Goal: Book appointment/travel/reservation

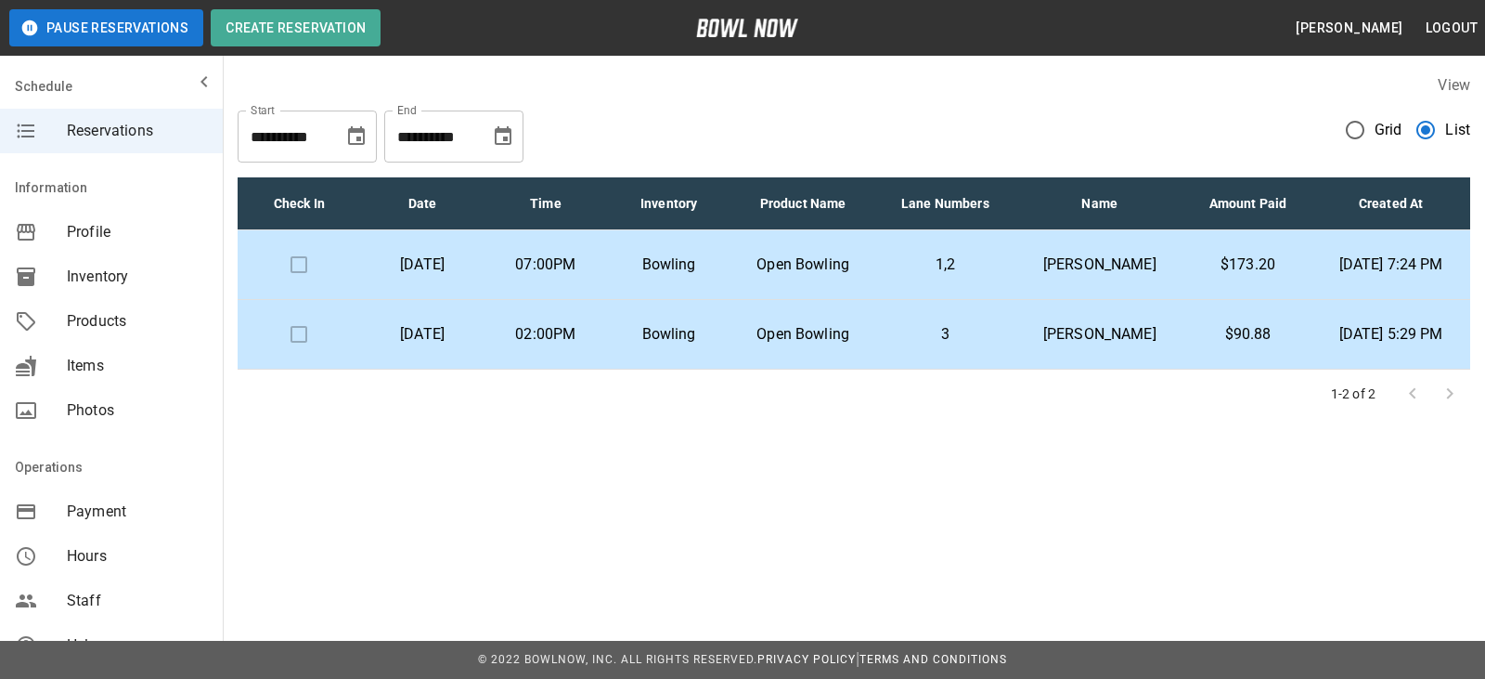
click at [593, 330] on p "02:00PM" at bounding box center [546, 334] width 94 height 22
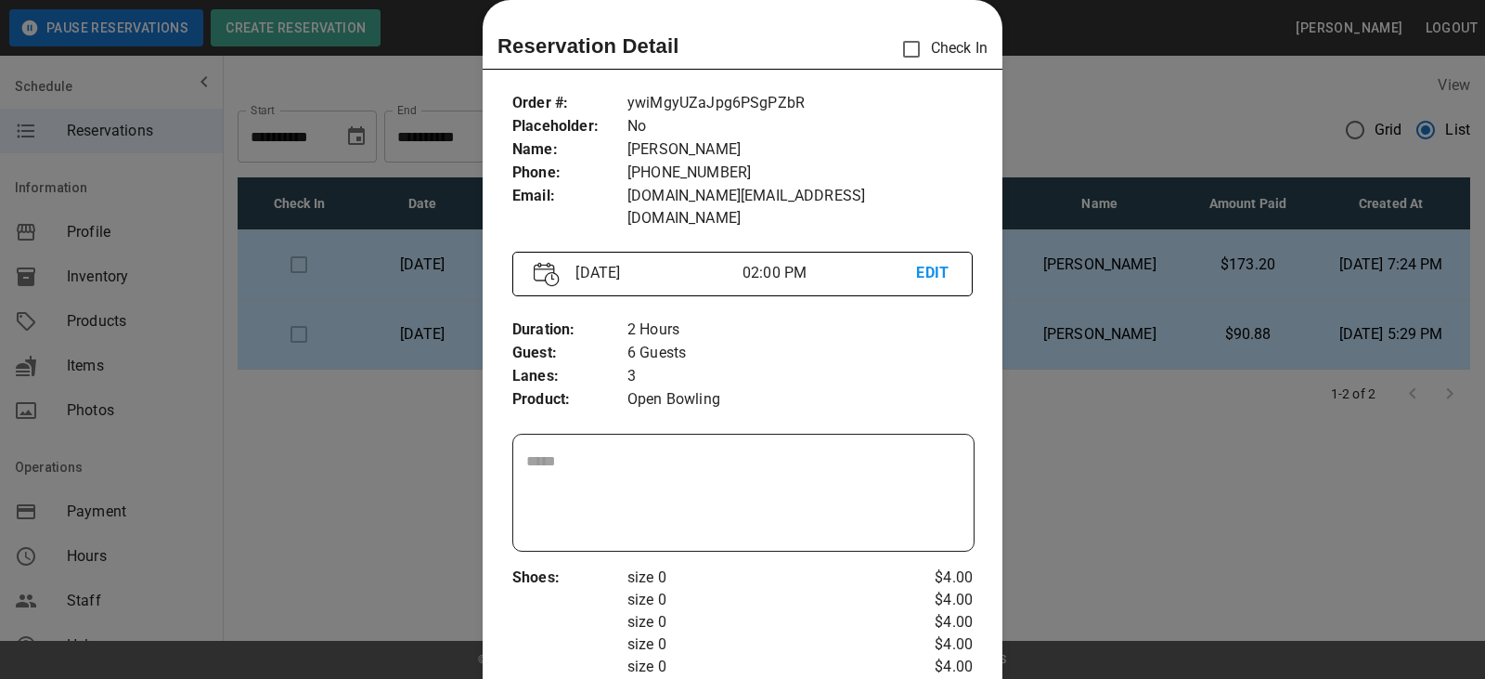
scroll to position [123, 0]
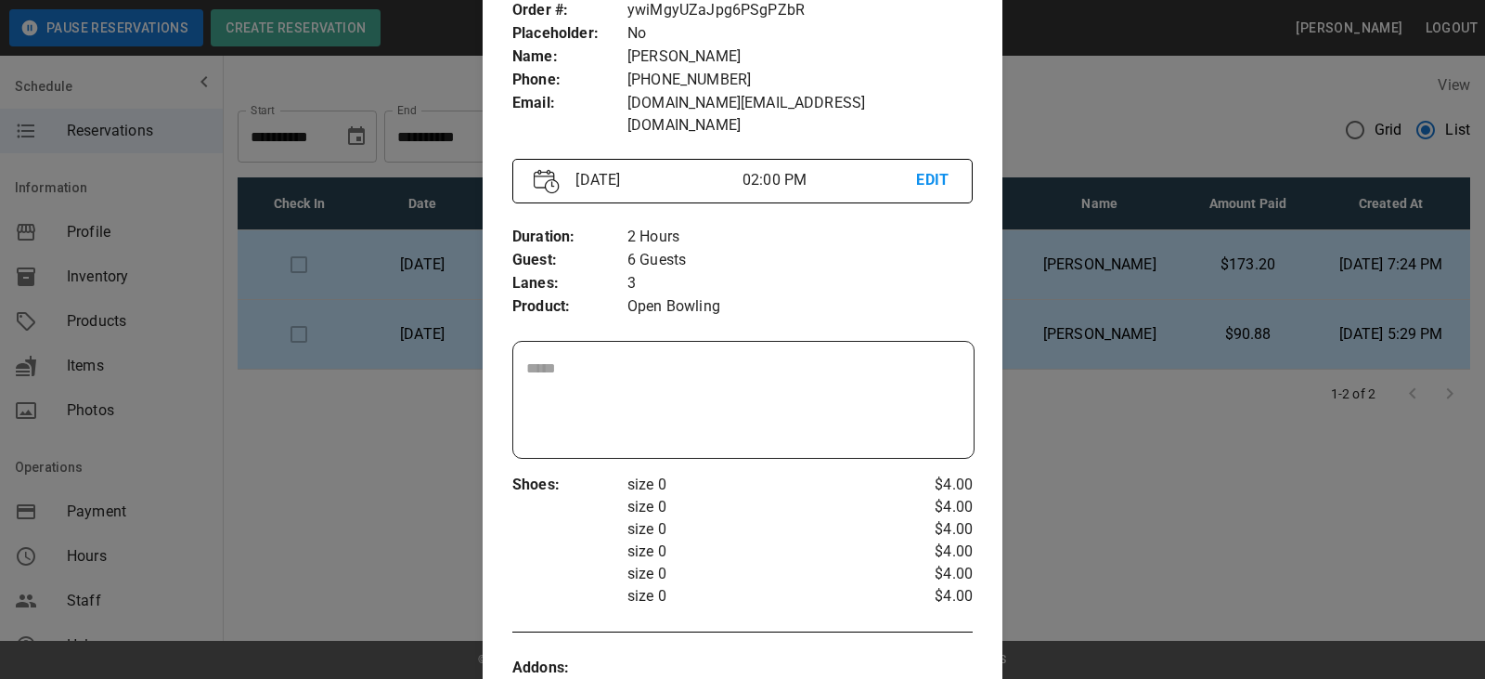
click at [1048, 470] on div at bounding box center [742, 339] width 1485 height 679
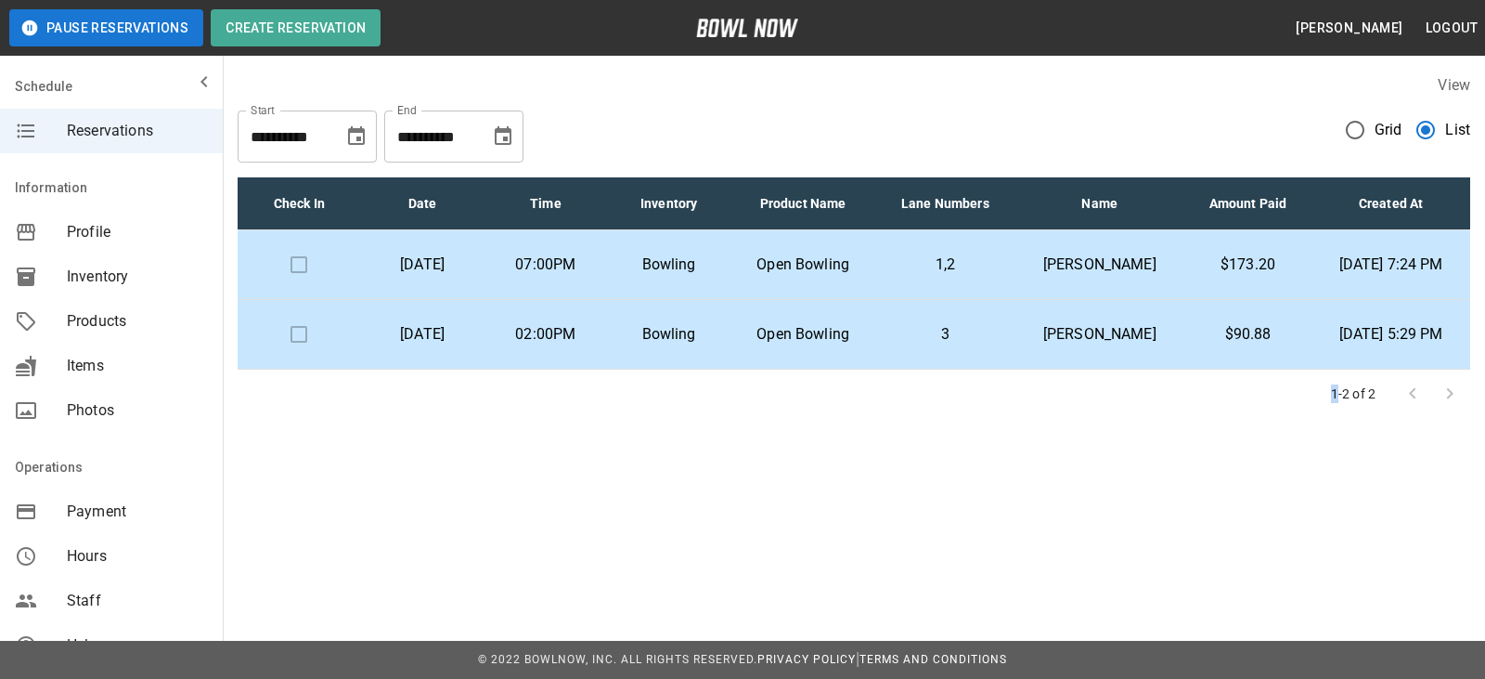
click at [1048, 470] on div "**********" at bounding box center [742, 266] width 1485 height 533
click at [716, 264] on p "Bowling" at bounding box center [669, 264] width 94 height 22
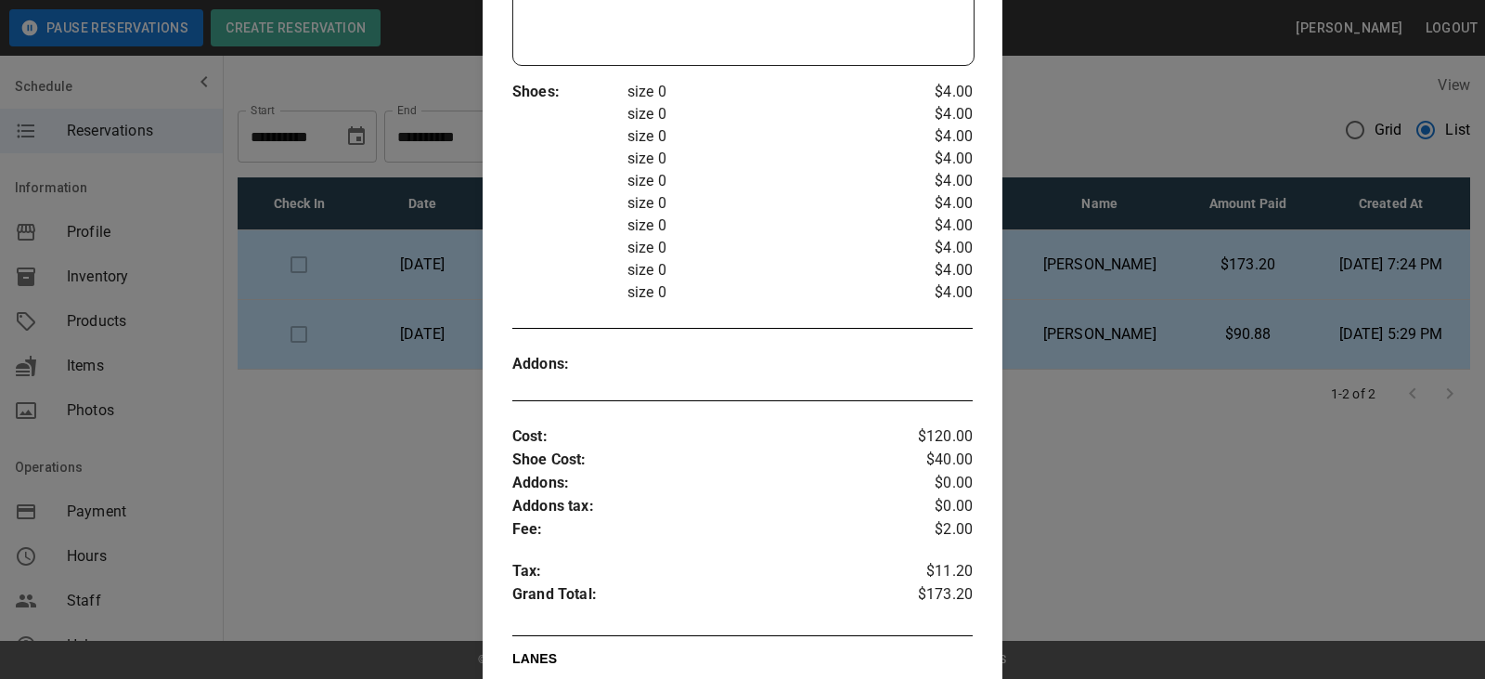
scroll to position [587, 0]
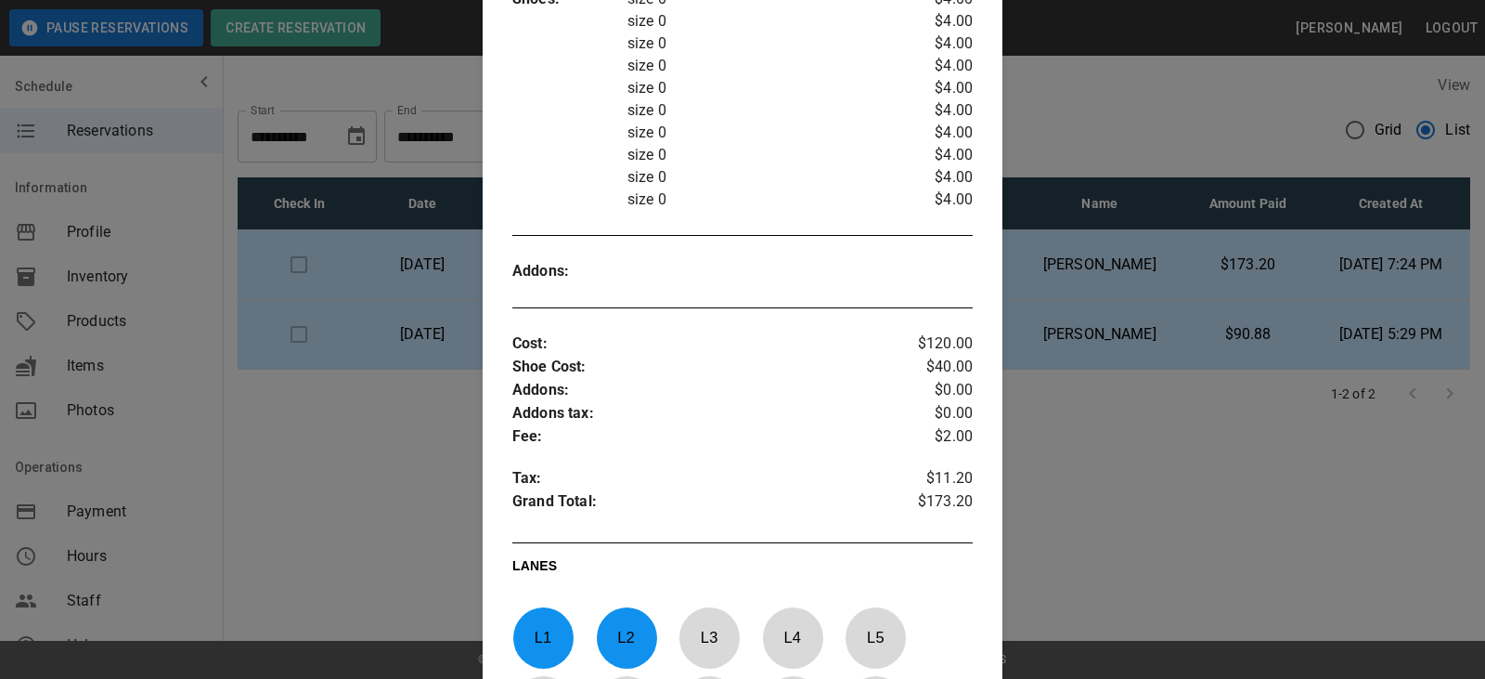
click at [1114, 551] on div at bounding box center [742, 339] width 1485 height 679
